Goal: Information Seeking & Learning: Learn about a topic

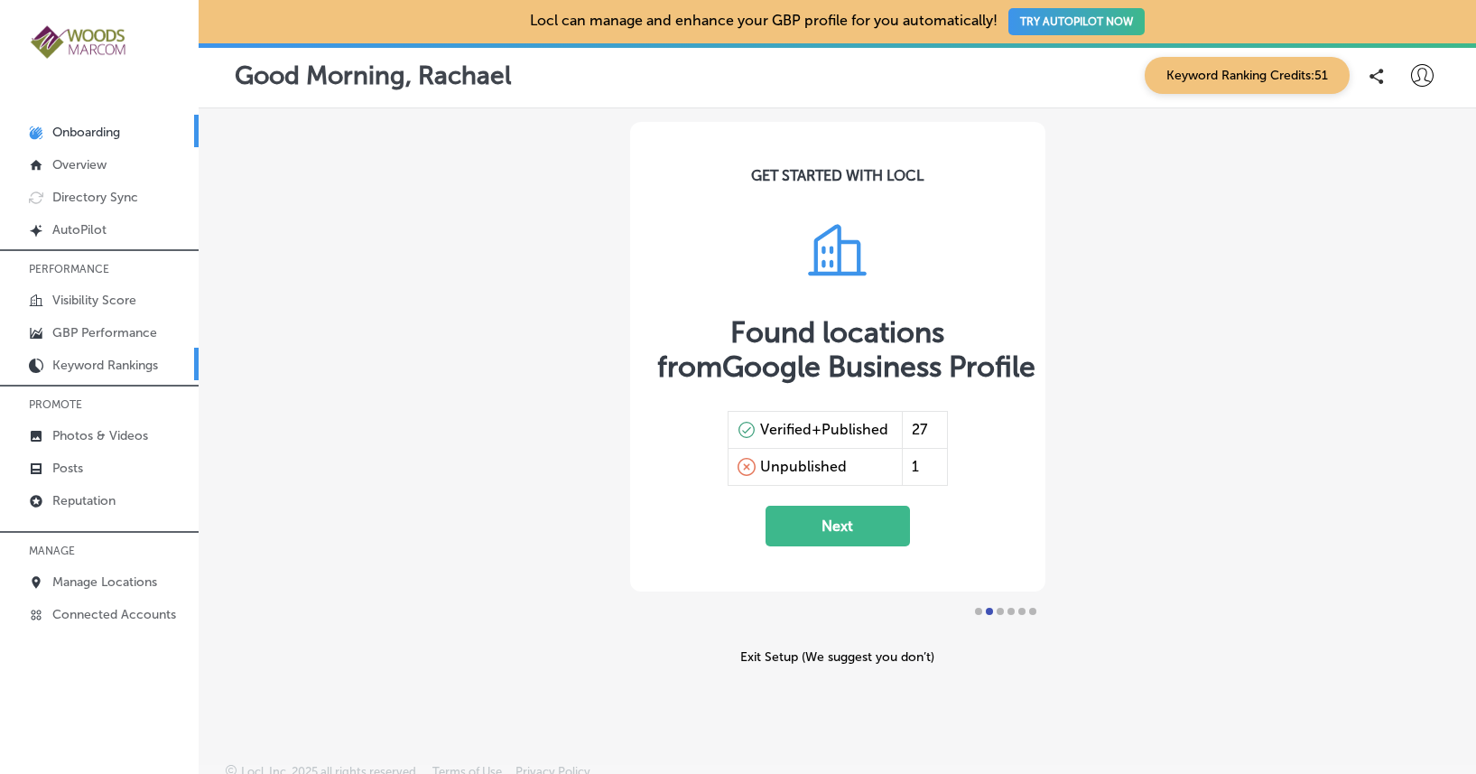
click at [97, 366] on p "Keyword Rankings" at bounding box center [105, 364] width 106 height 15
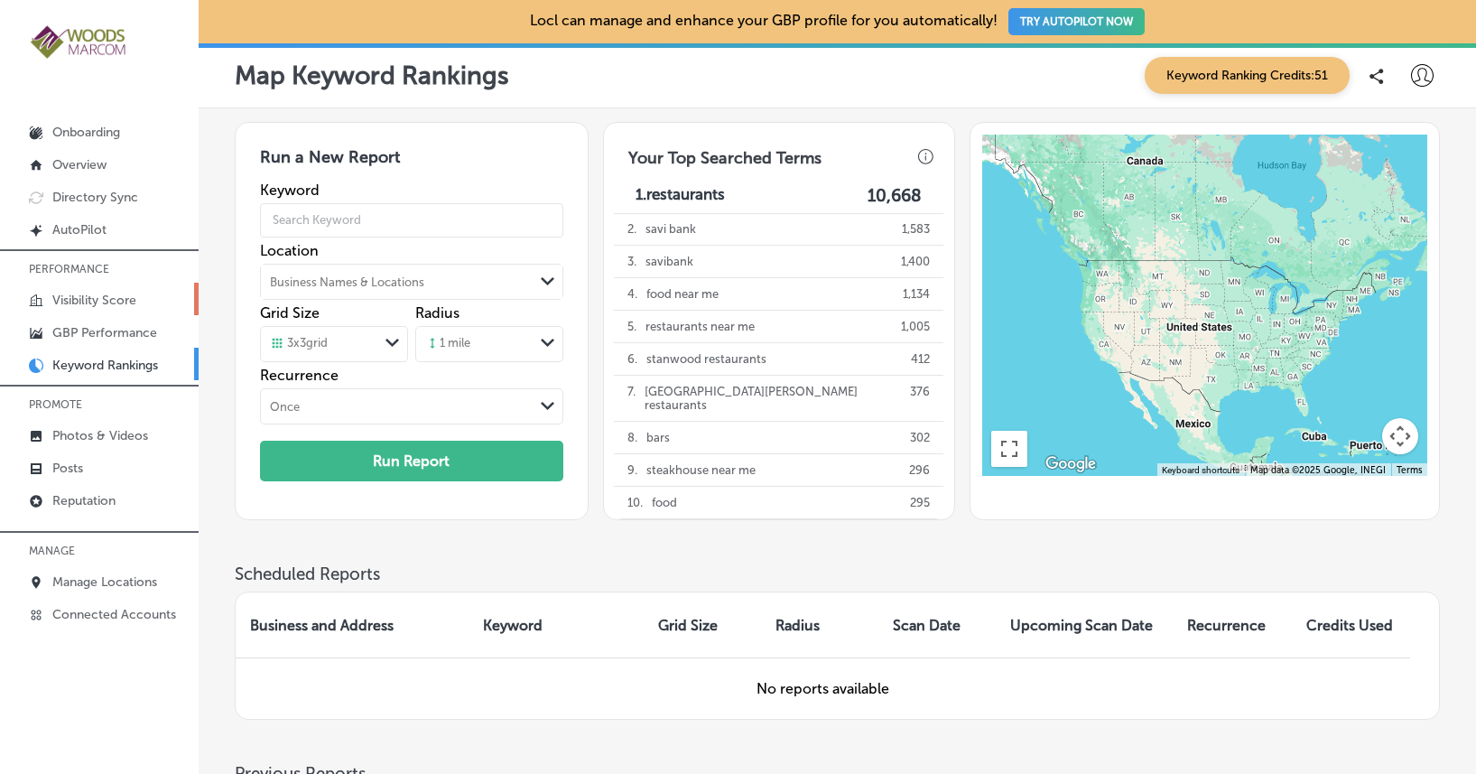
click at [109, 301] on p "Visibility Score" at bounding box center [94, 299] width 84 height 15
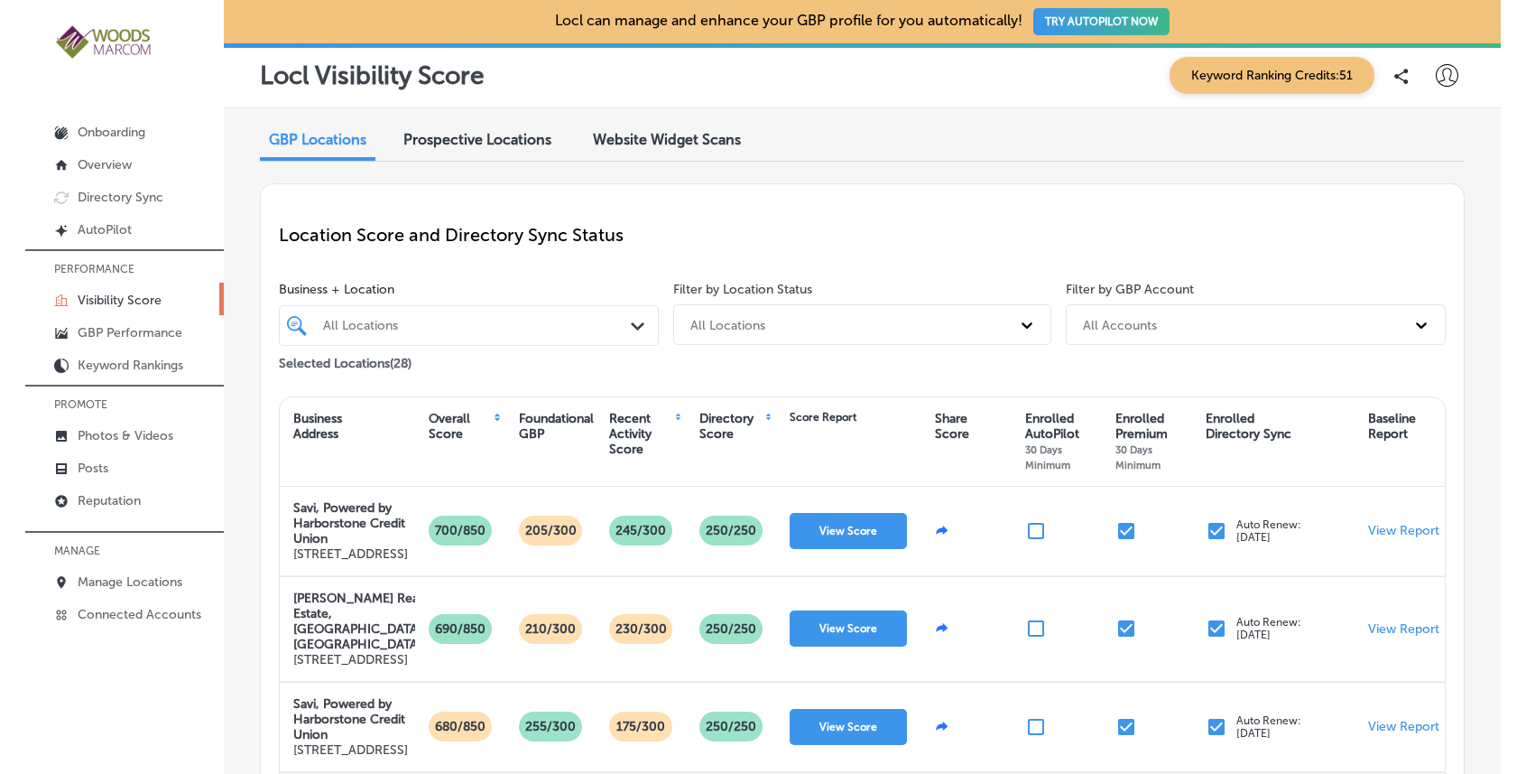
scroll to position [4, 0]
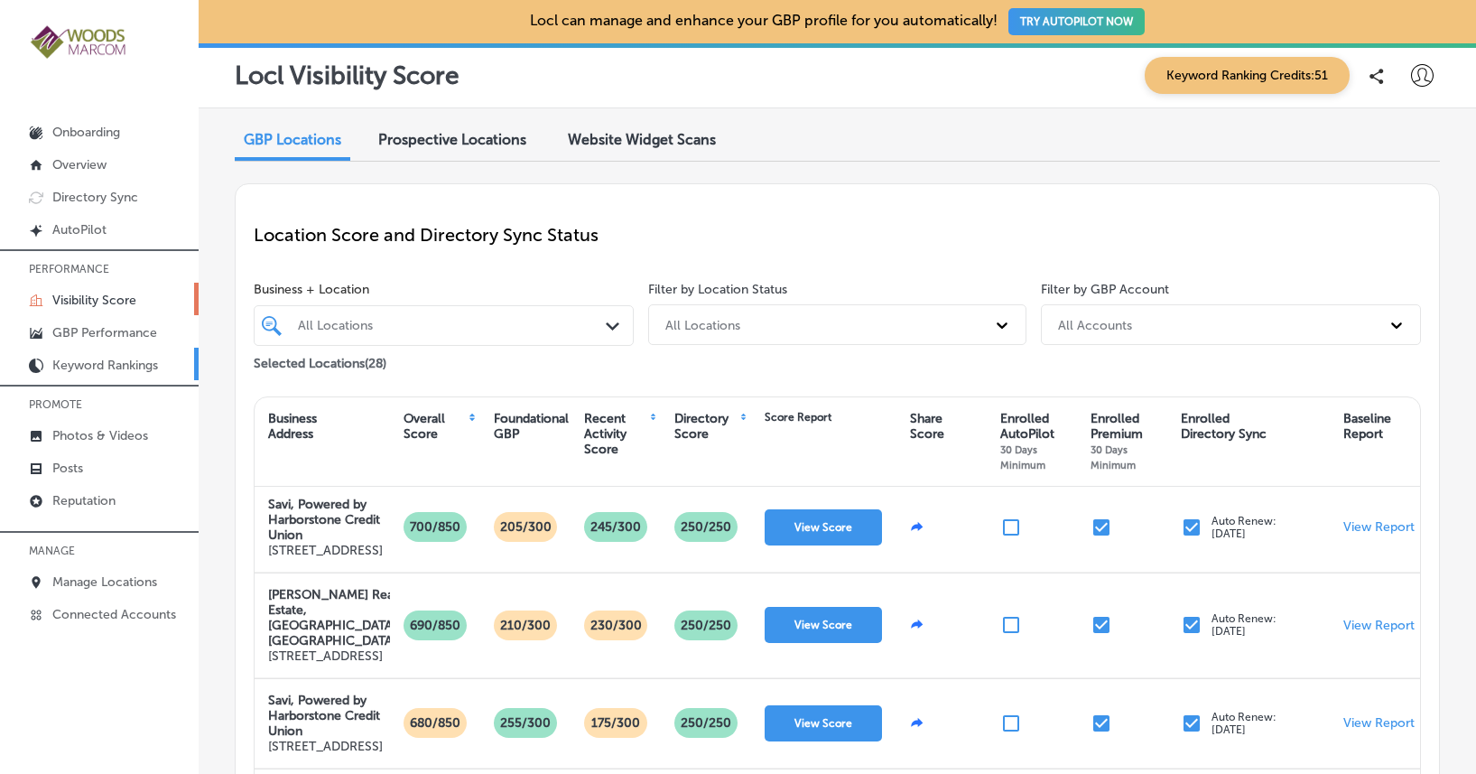
click at [134, 362] on p "Keyword Rankings" at bounding box center [105, 364] width 106 height 15
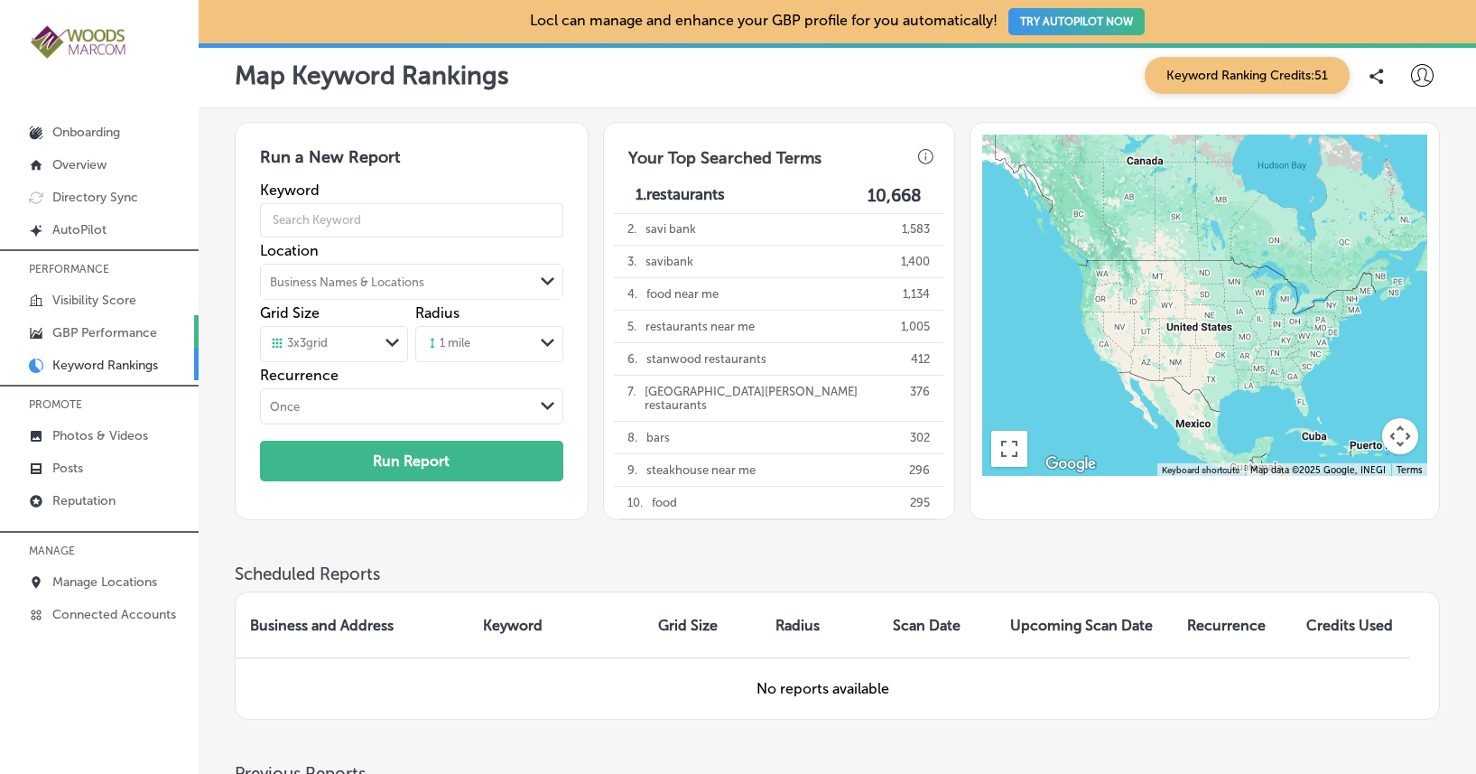
click at [68, 329] on p "GBP Performance" at bounding box center [104, 332] width 105 height 15
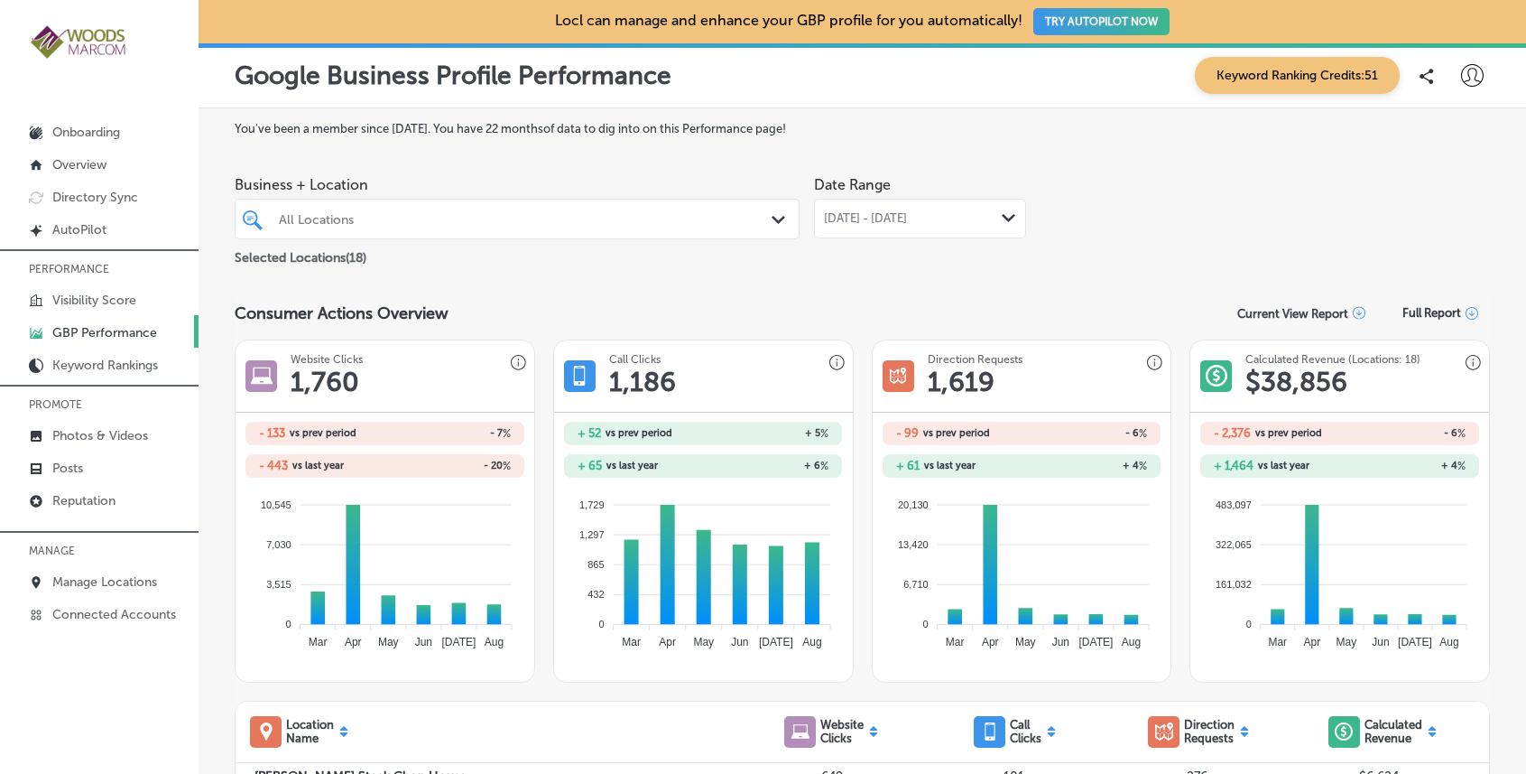
click at [772, 225] on div "Path Created with Sketch." at bounding box center [782, 220] width 20 height 20
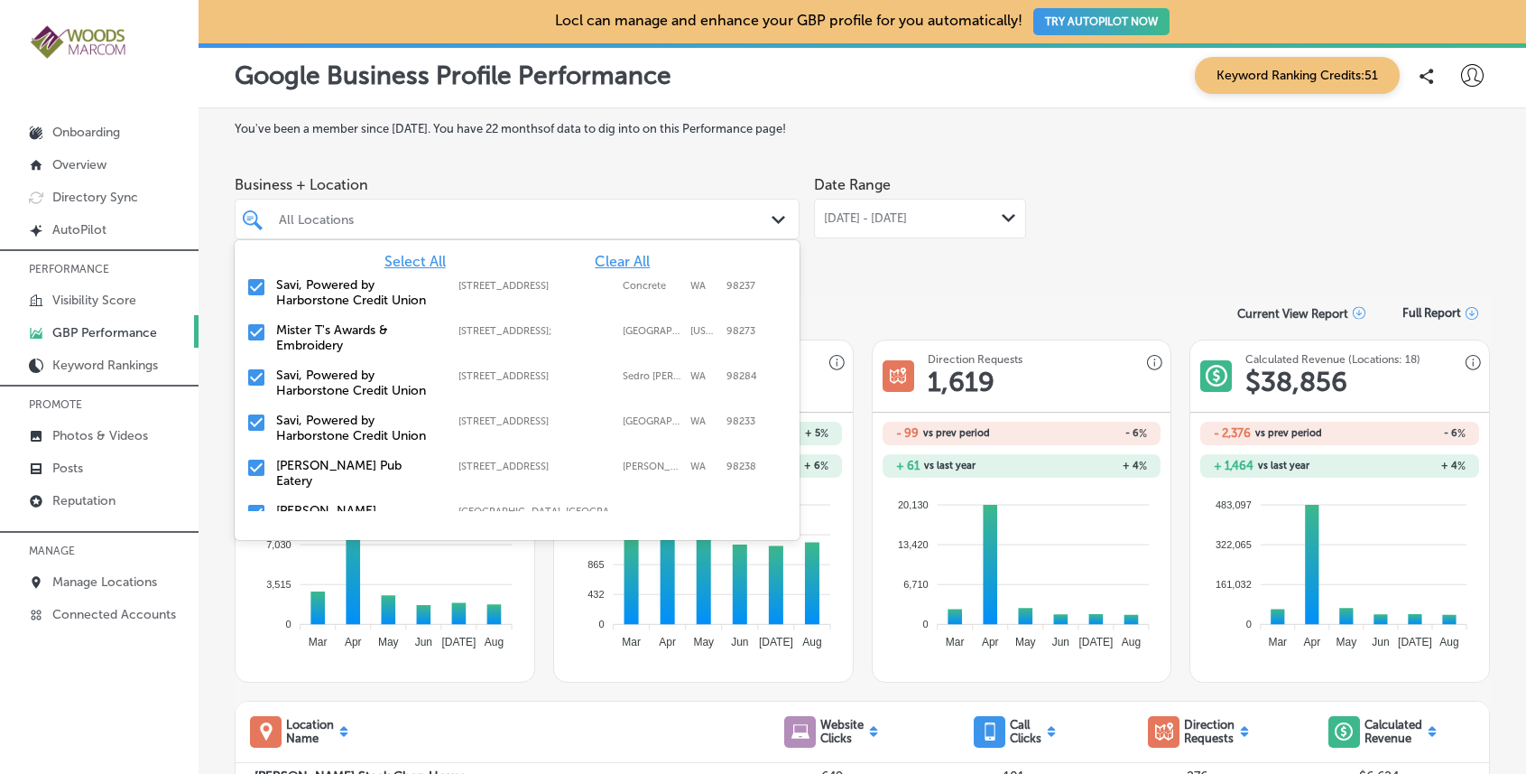
click at [613, 263] on span "Clear All" at bounding box center [622, 261] width 55 height 17
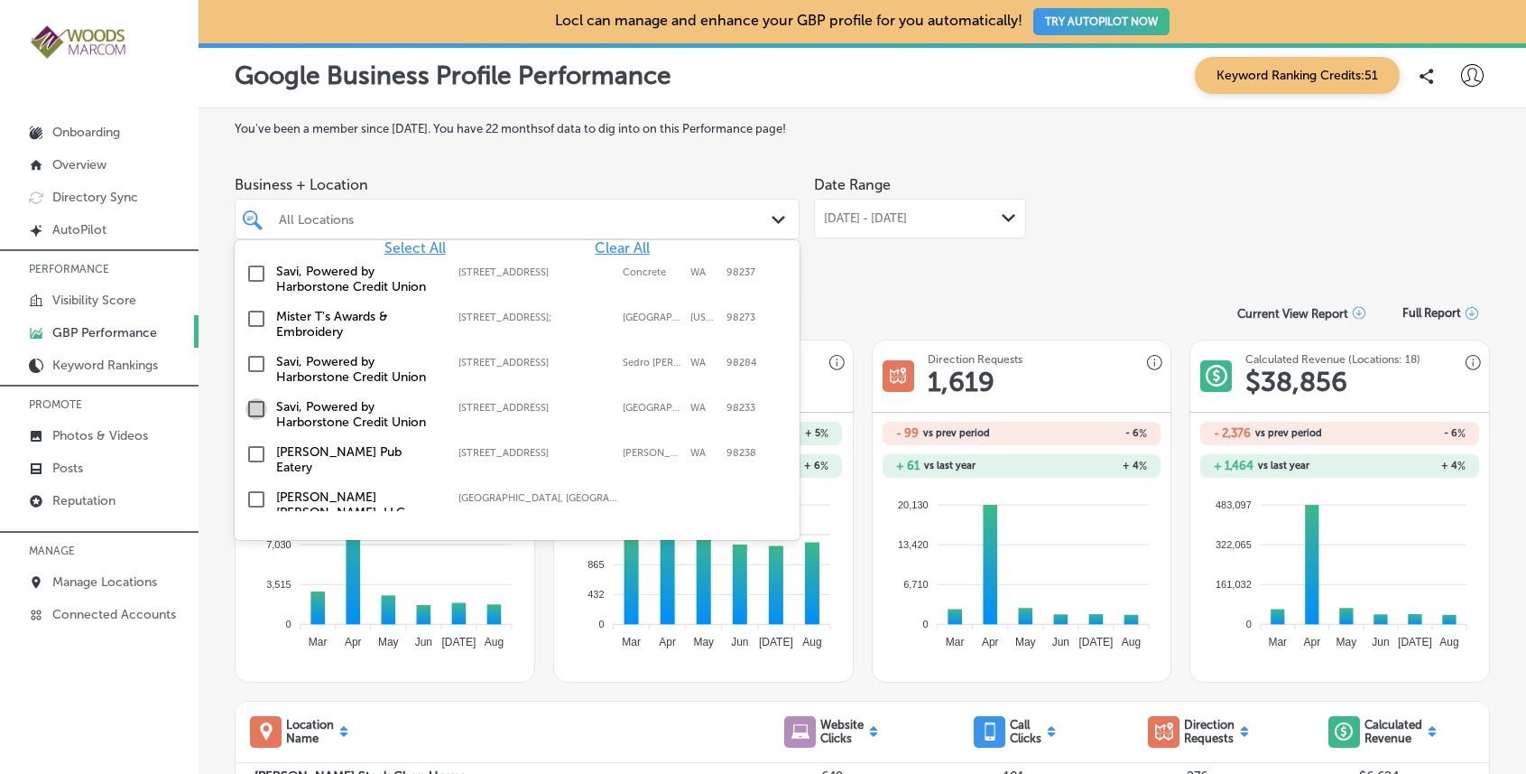
click at [255, 408] on input "checkbox" at bounding box center [257, 409] width 22 height 22
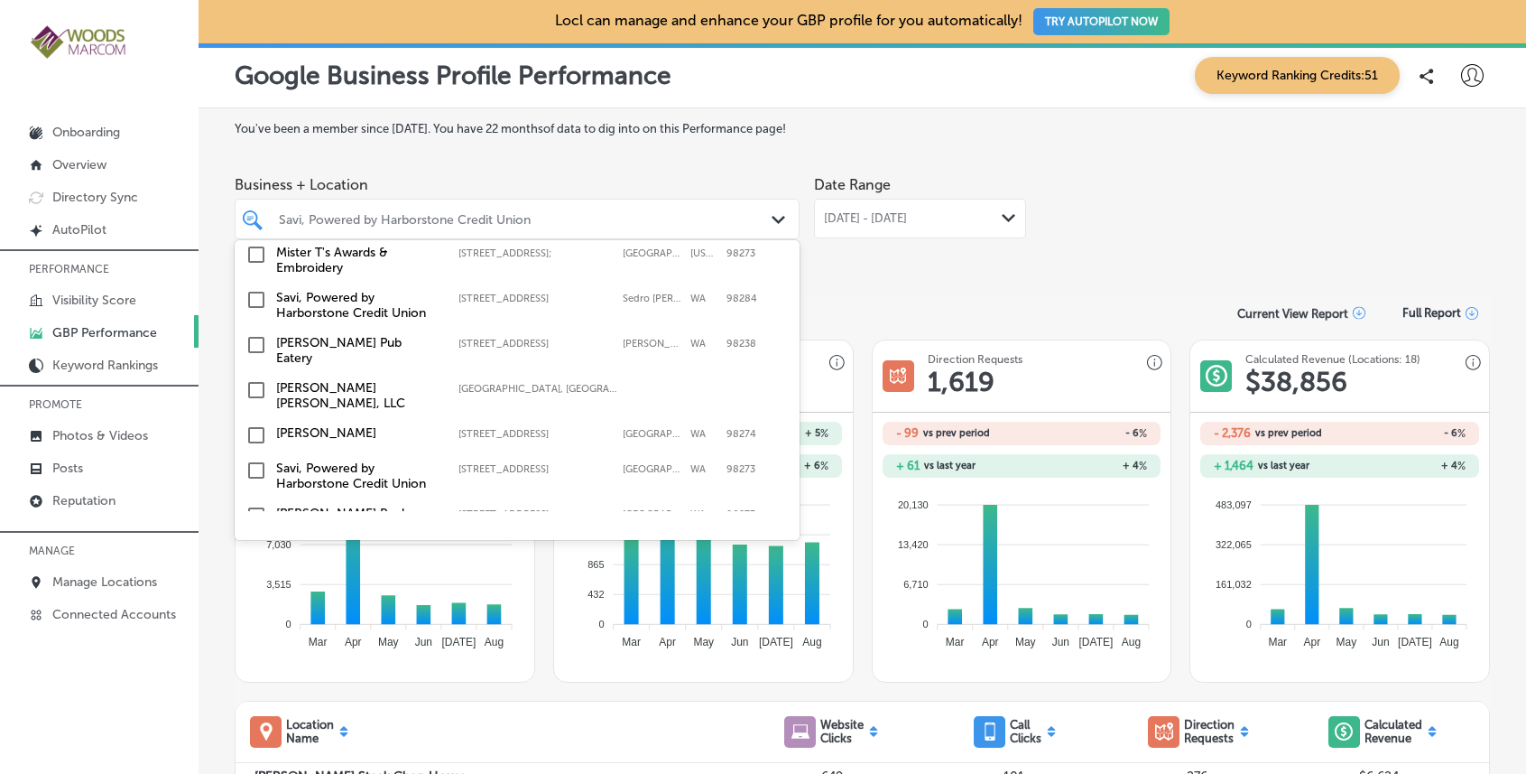
scroll to position [219, 0]
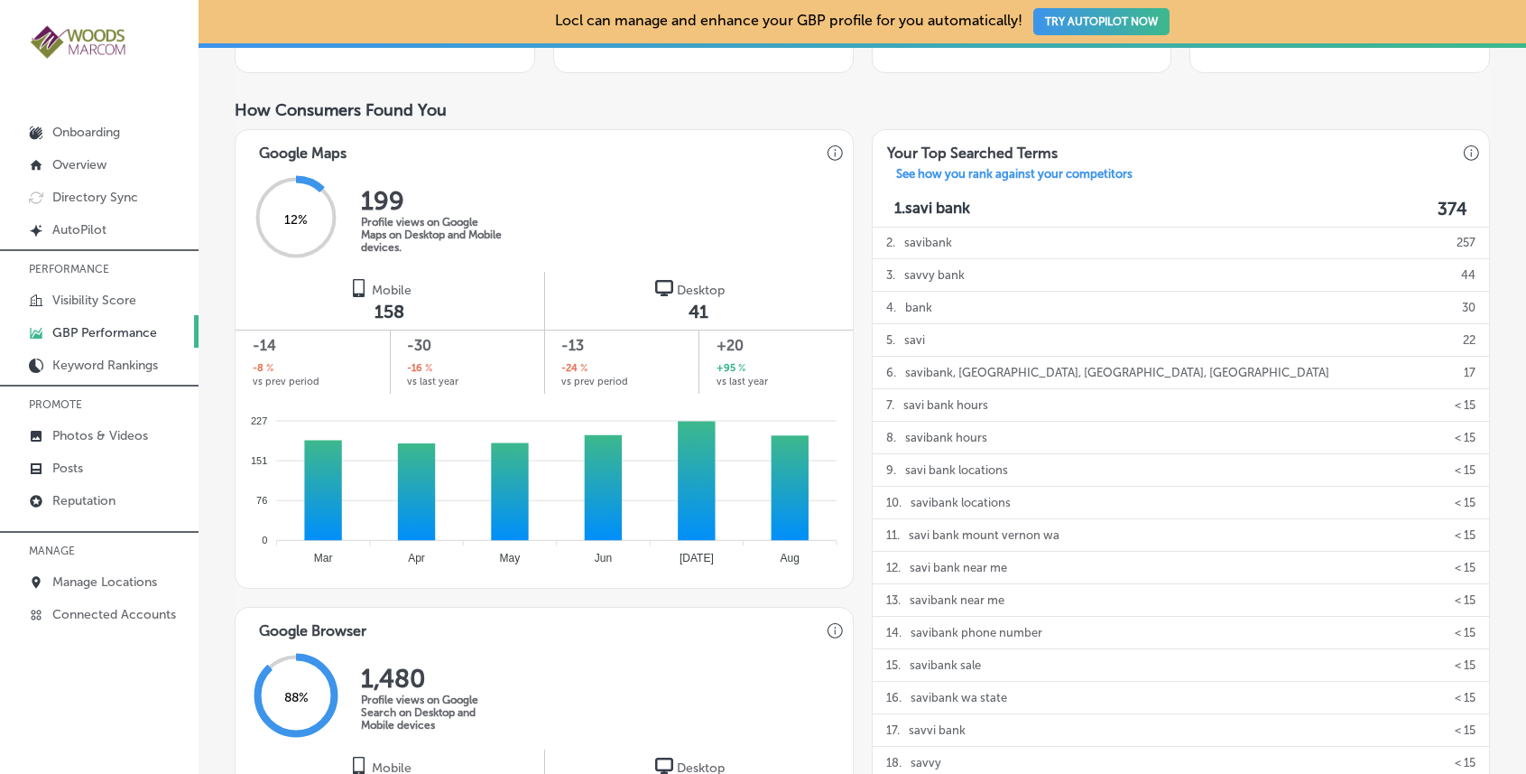
scroll to position [588, 0]
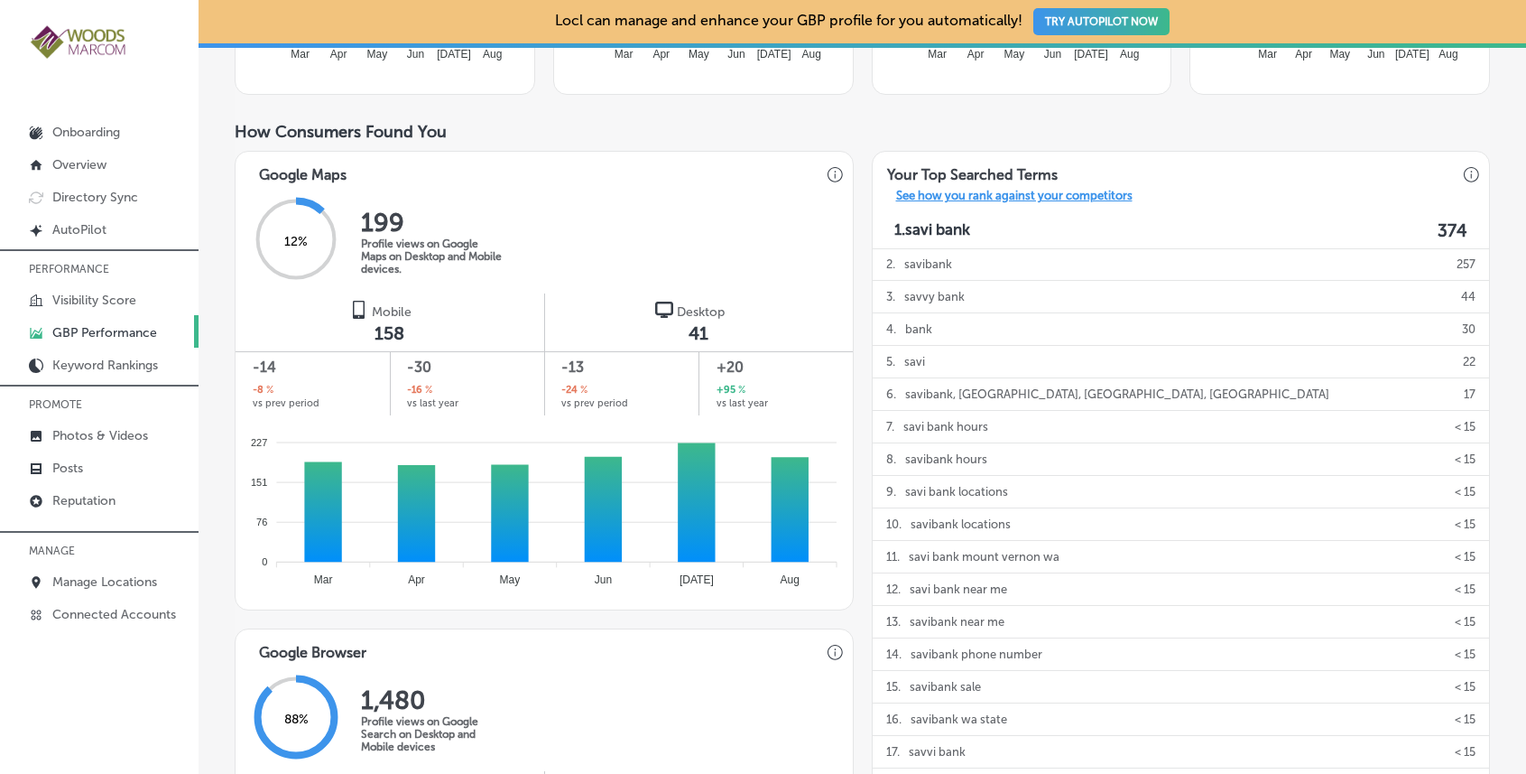
click at [1092, 196] on p "See how you rank against your competitors" at bounding box center [1014, 198] width 265 height 19
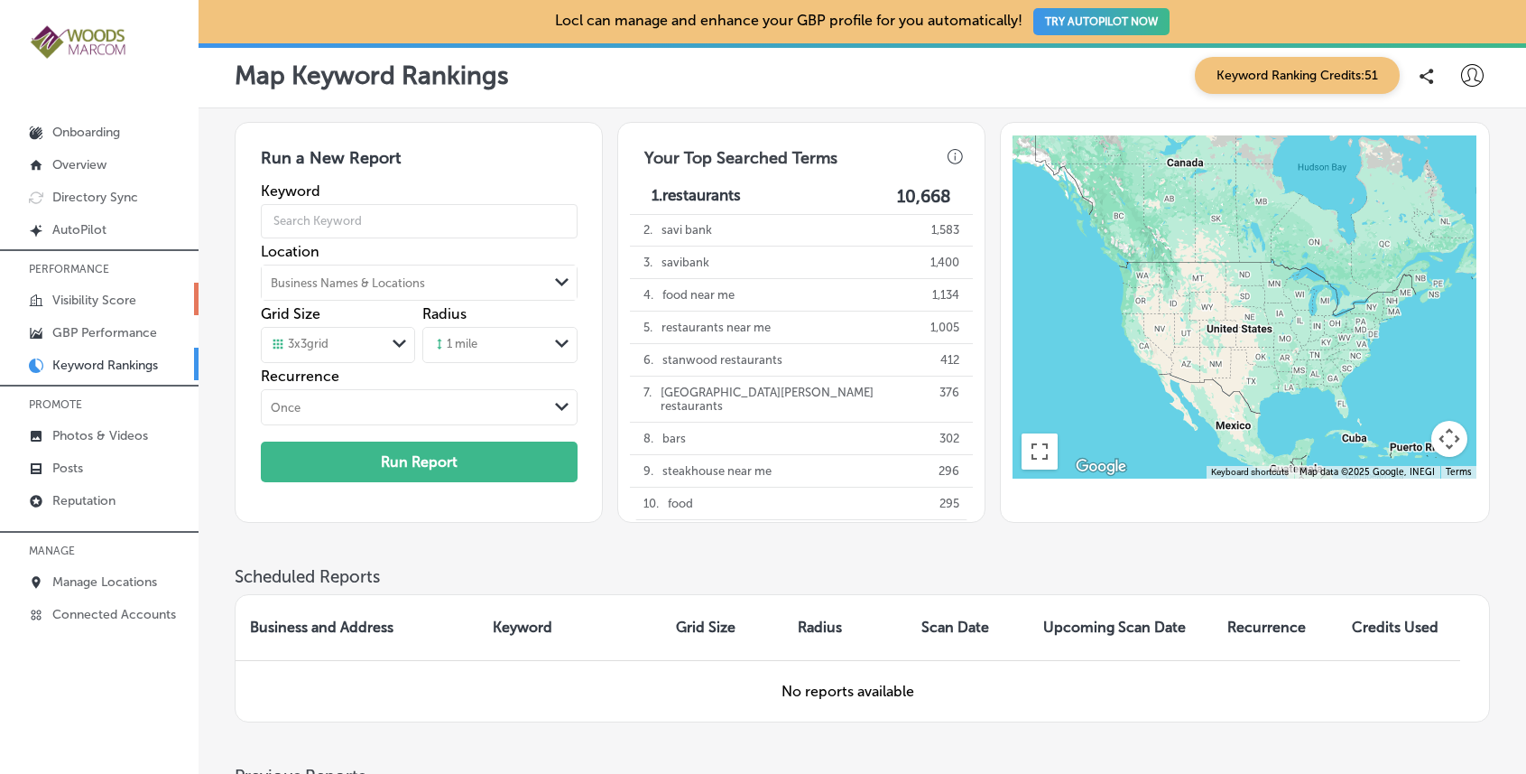
click at [108, 301] on p "Visibility Score" at bounding box center [94, 299] width 84 height 15
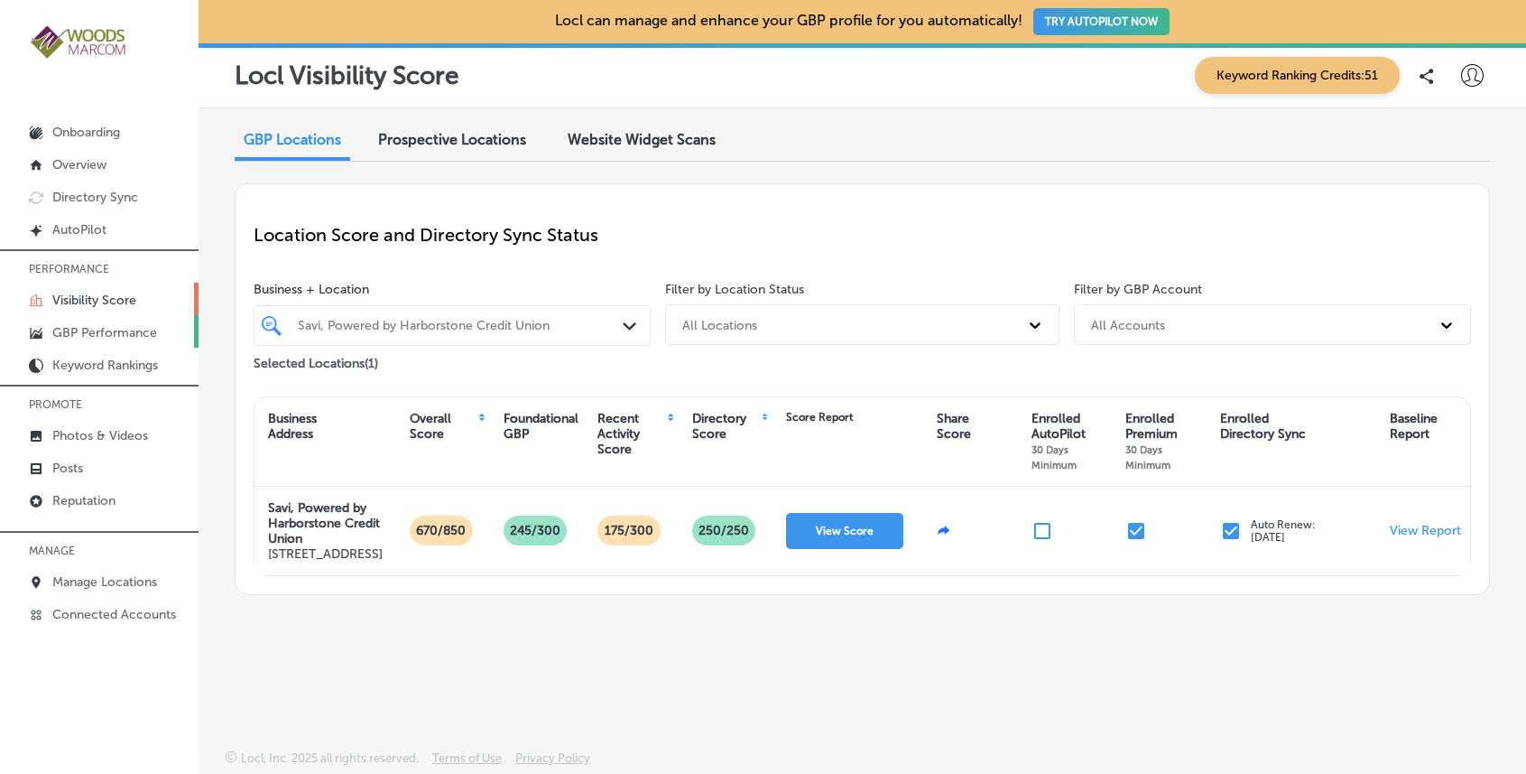
click at [105, 333] on p "GBP Performance" at bounding box center [104, 332] width 105 height 15
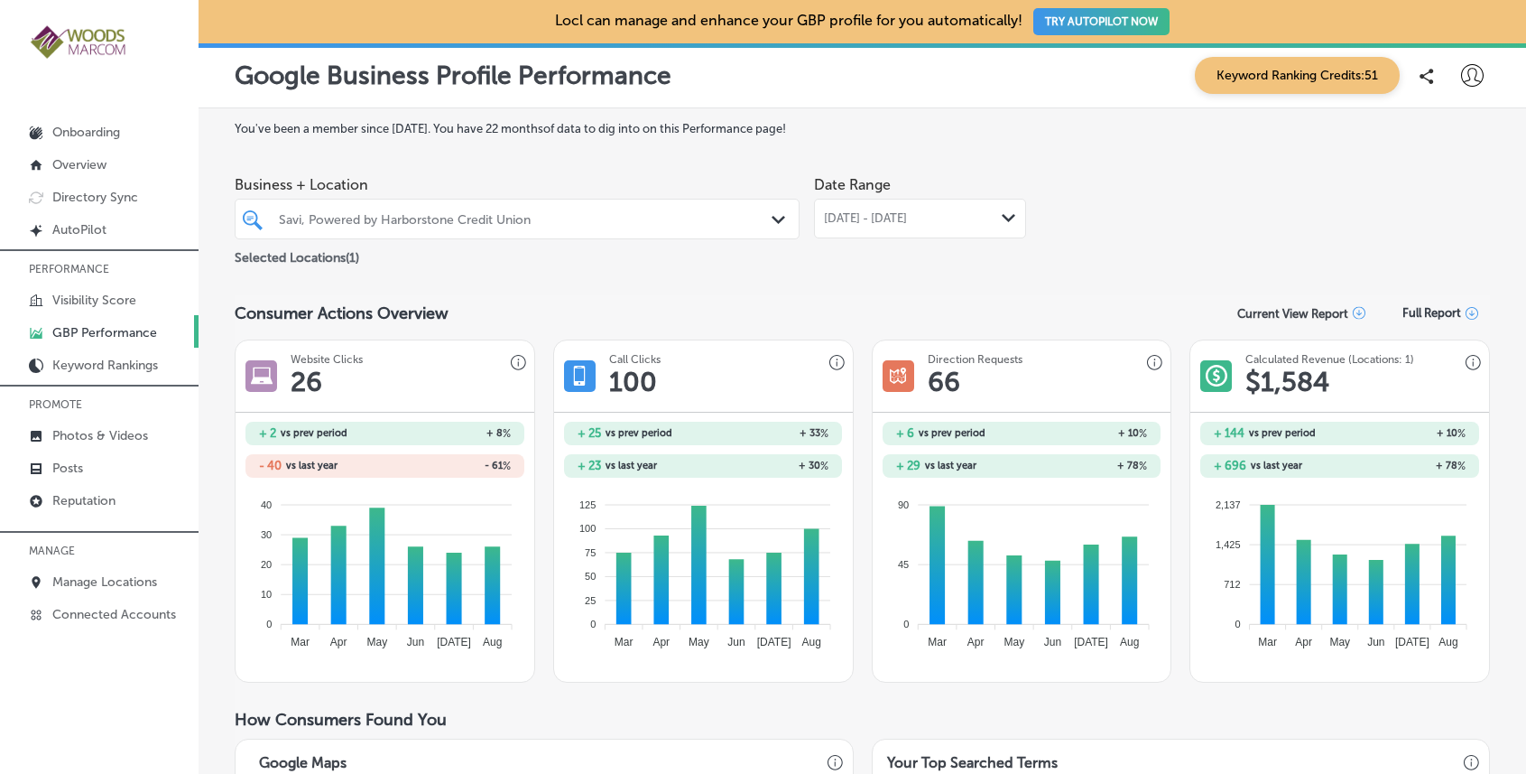
click at [1466, 310] on icon at bounding box center [1472, 313] width 13 height 13
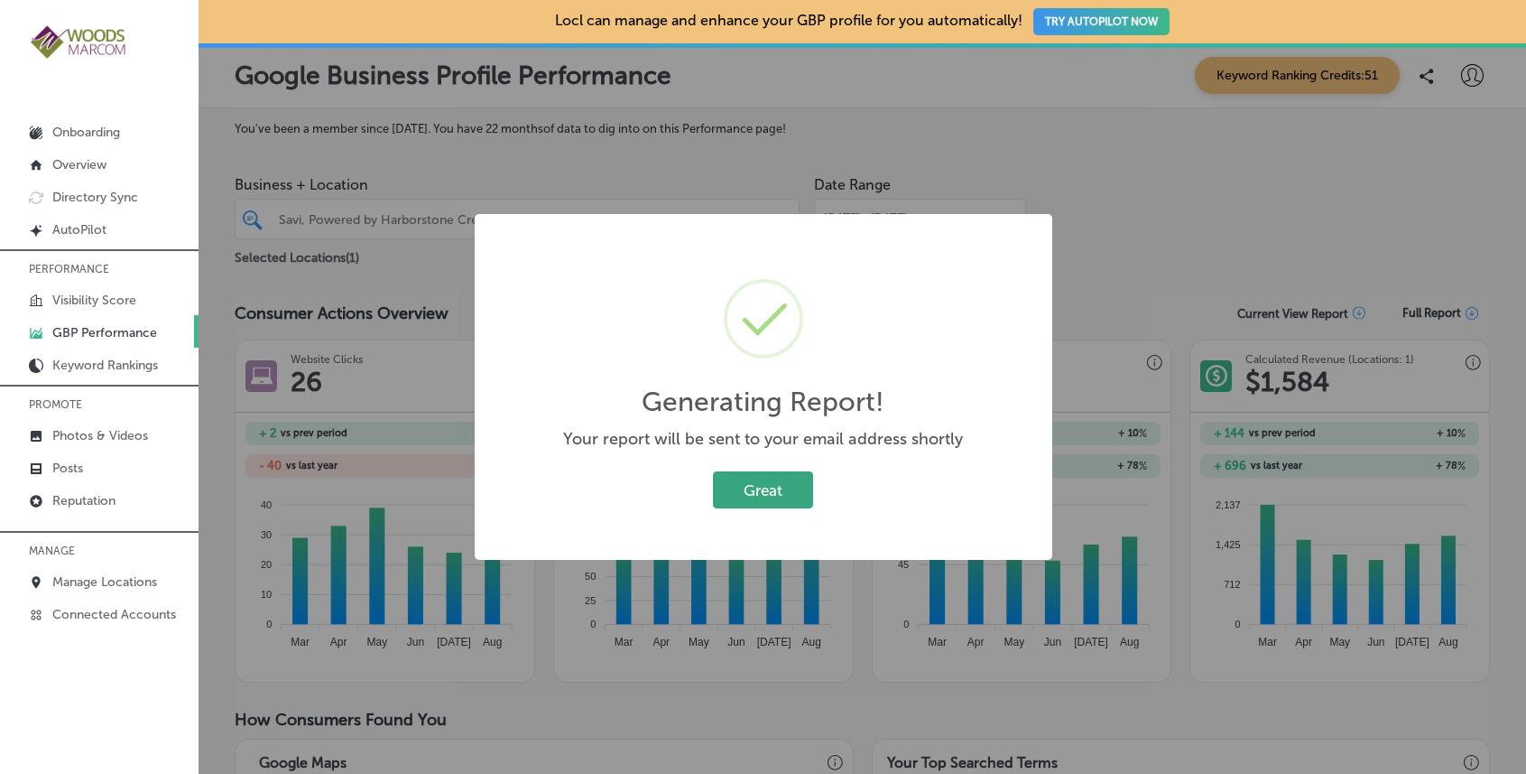
click at [752, 491] on button "Great" at bounding box center [763, 489] width 100 height 37
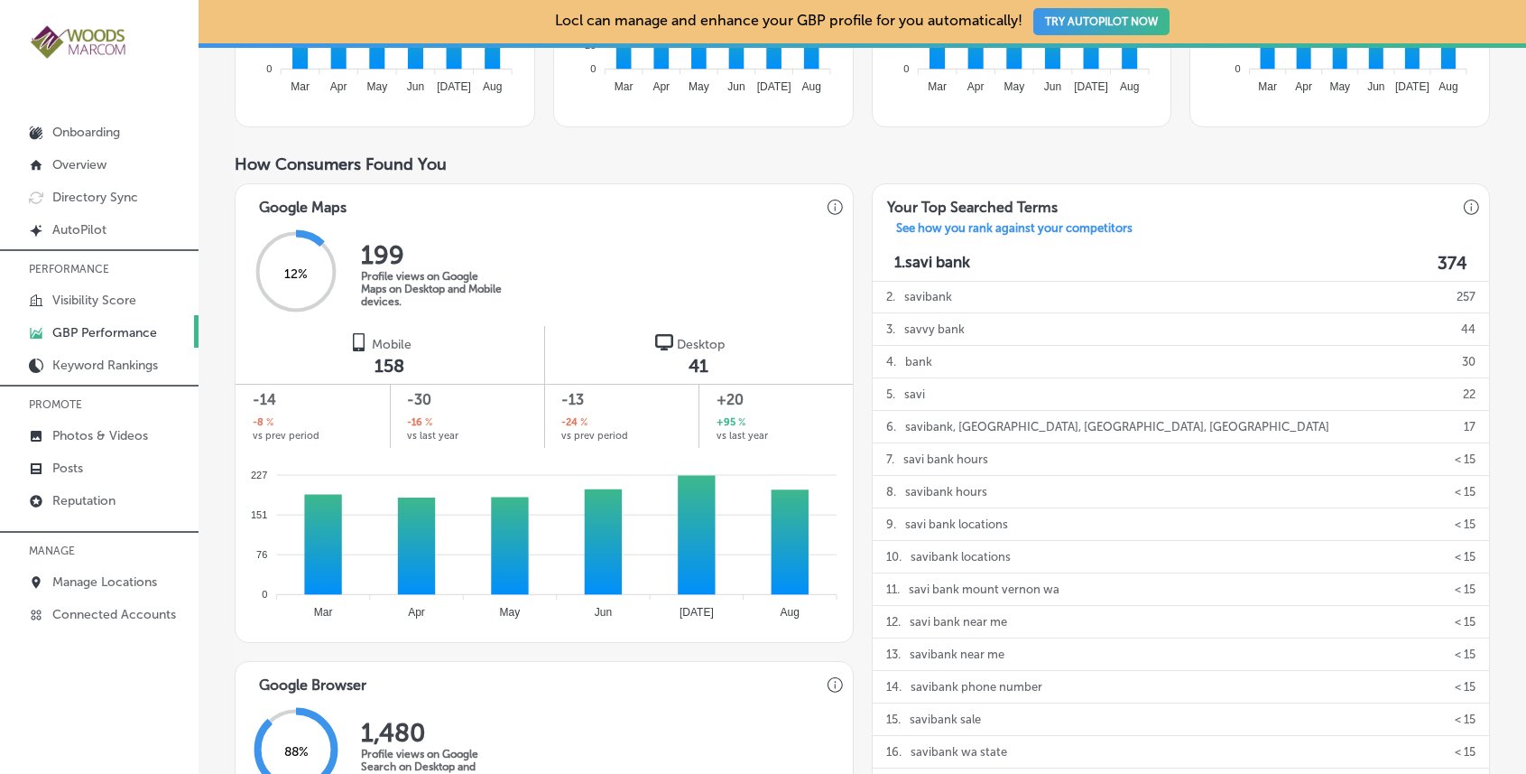
scroll to position [513, 0]
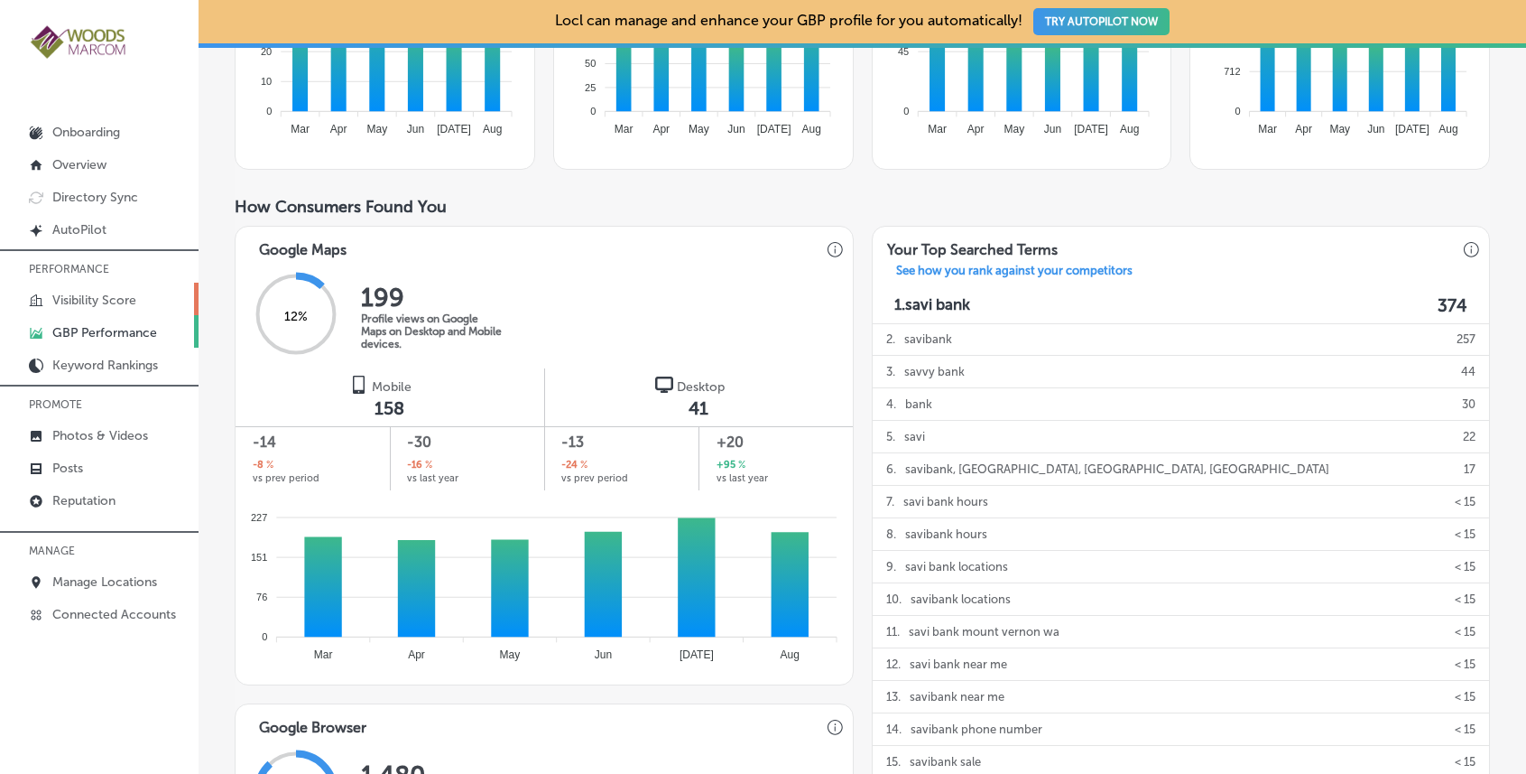
click at [93, 300] on p "Visibility Score" at bounding box center [94, 299] width 84 height 15
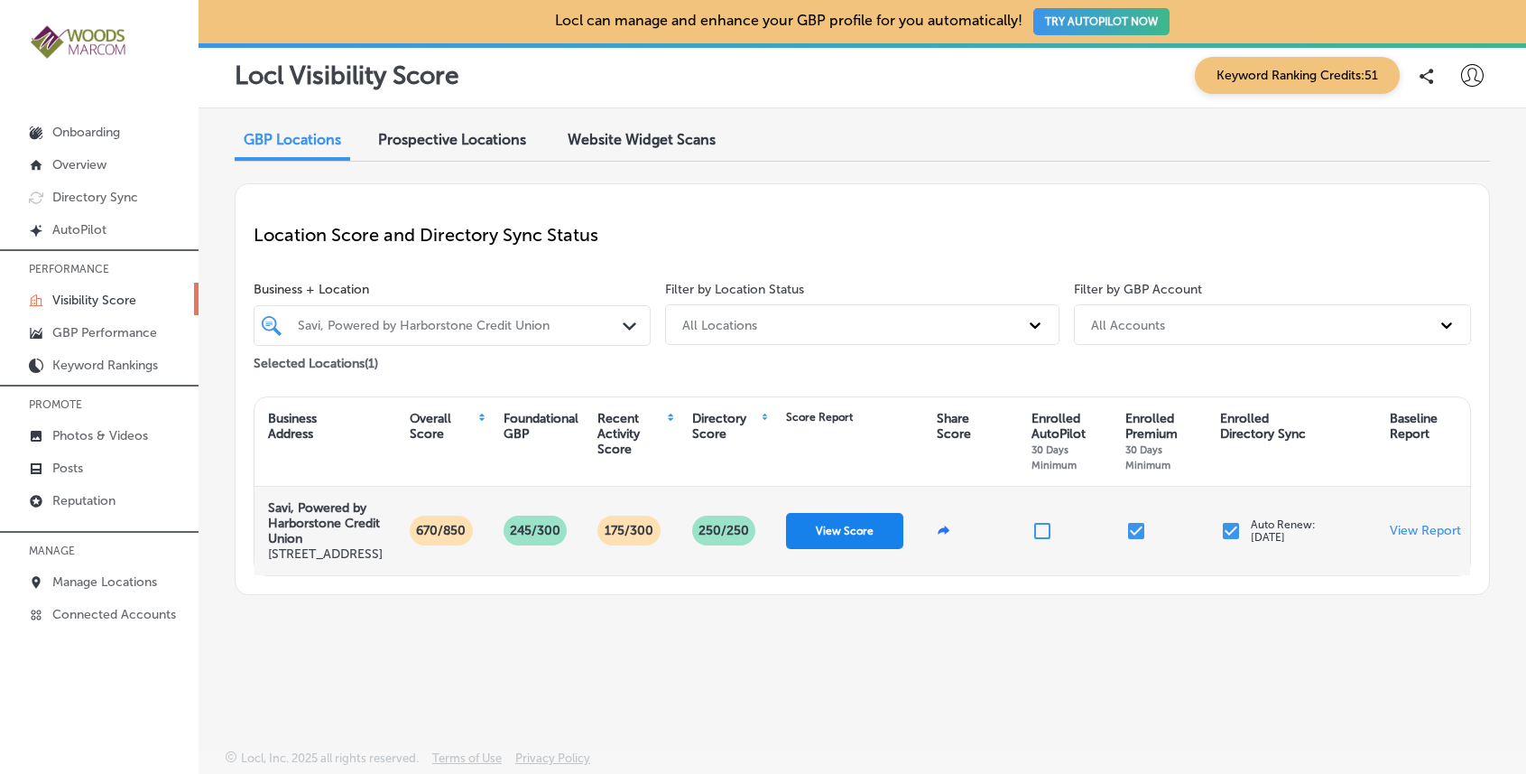
click at [875, 543] on button "View Score" at bounding box center [844, 531] width 117 height 36
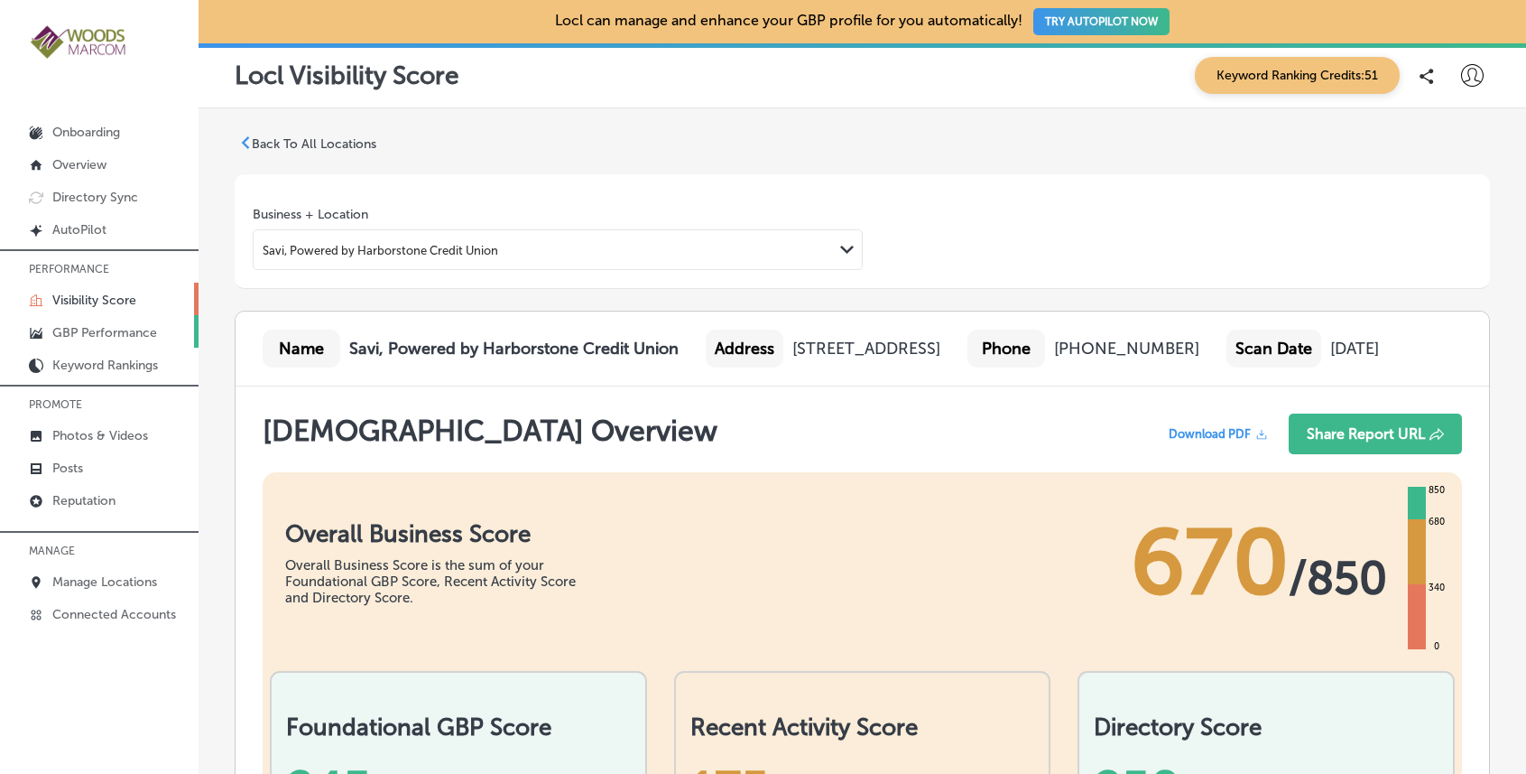
click at [120, 333] on p "GBP Performance" at bounding box center [104, 332] width 105 height 15
